Goal: Find contact information: Find contact information

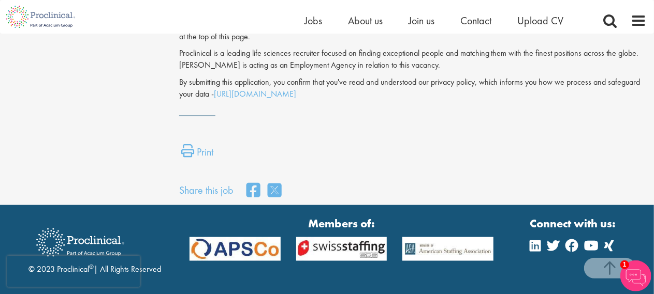
scroll to position [727, 0]
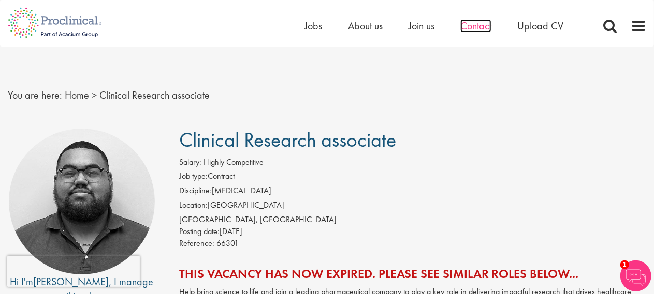
click at [468, 24] on span "Contact" at bounding box center [475, 25] width 31 height 13
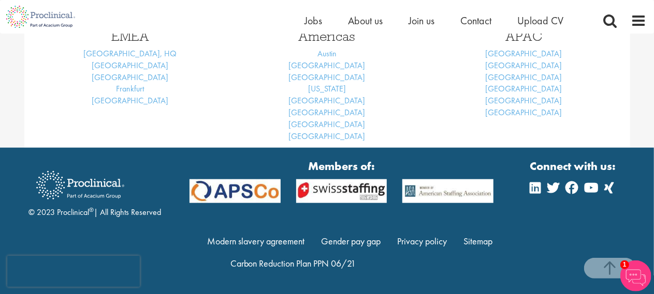
scroll to position [513, 0]
